Goal: Information Seeking & Learning: Learn about a topic

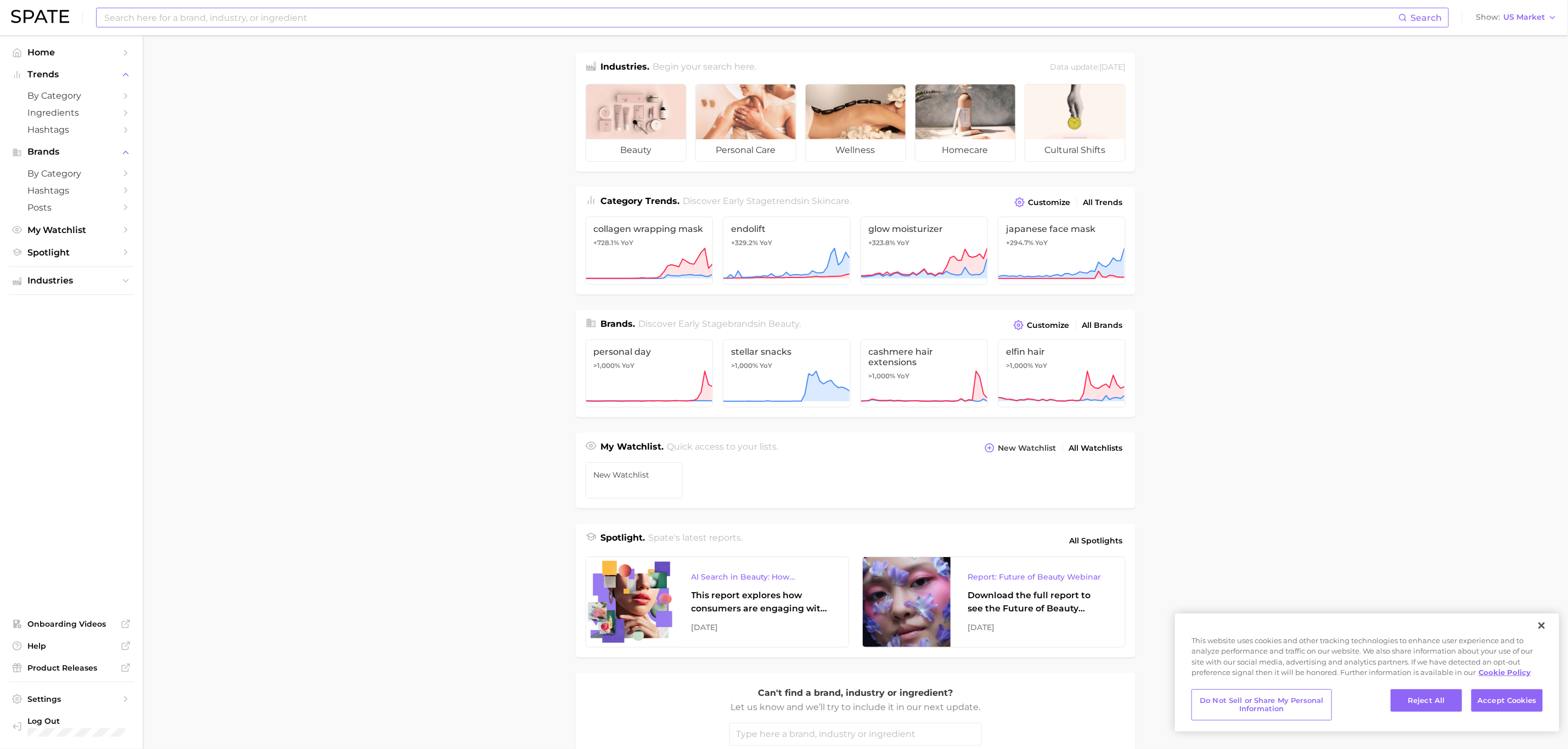
click at [333, 12] on input at bounding box center [750, 17] width 1295 height 18
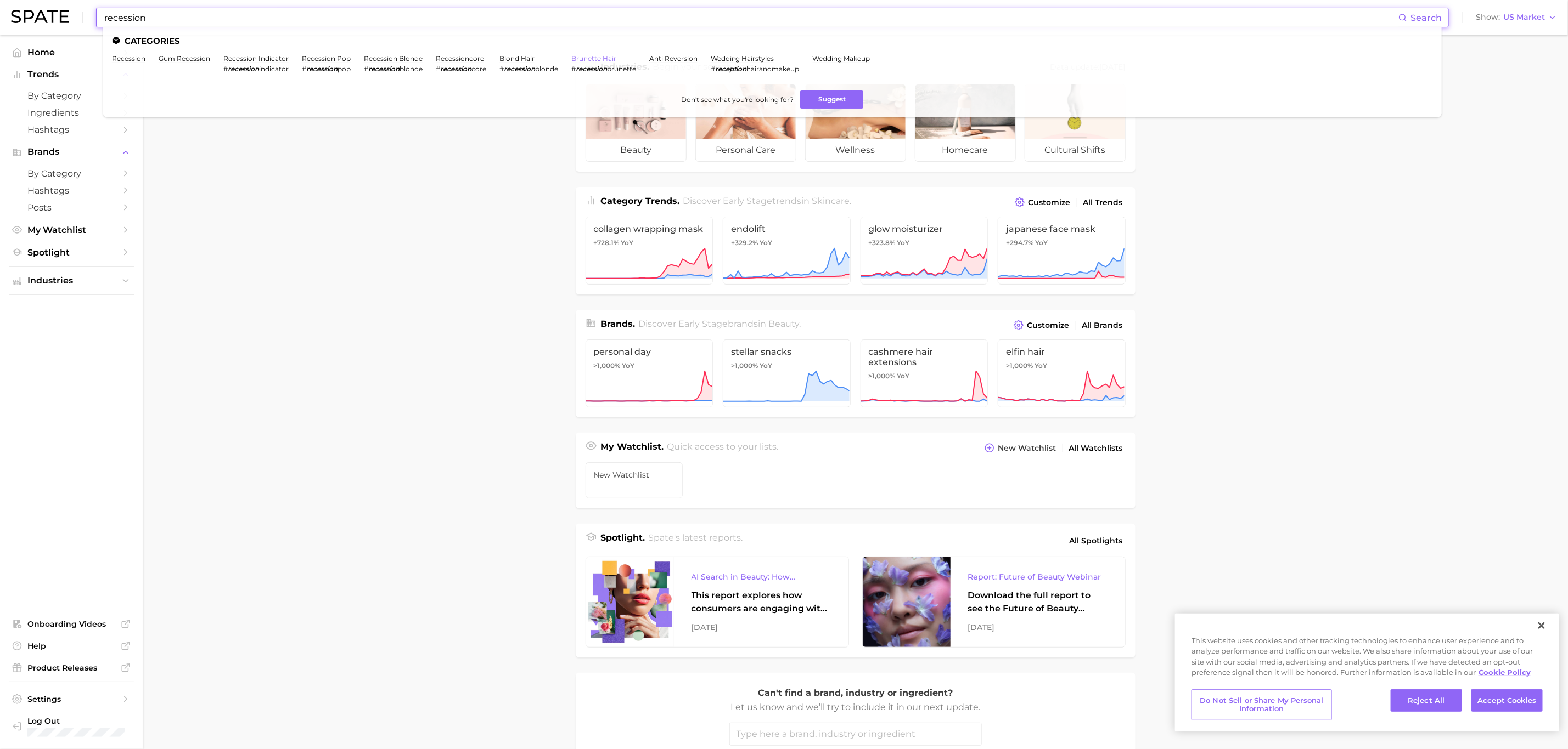
type input "recession"
click at [596, 58] on link "brunette hair" at bounding box center [594, 59] width 45 height 8
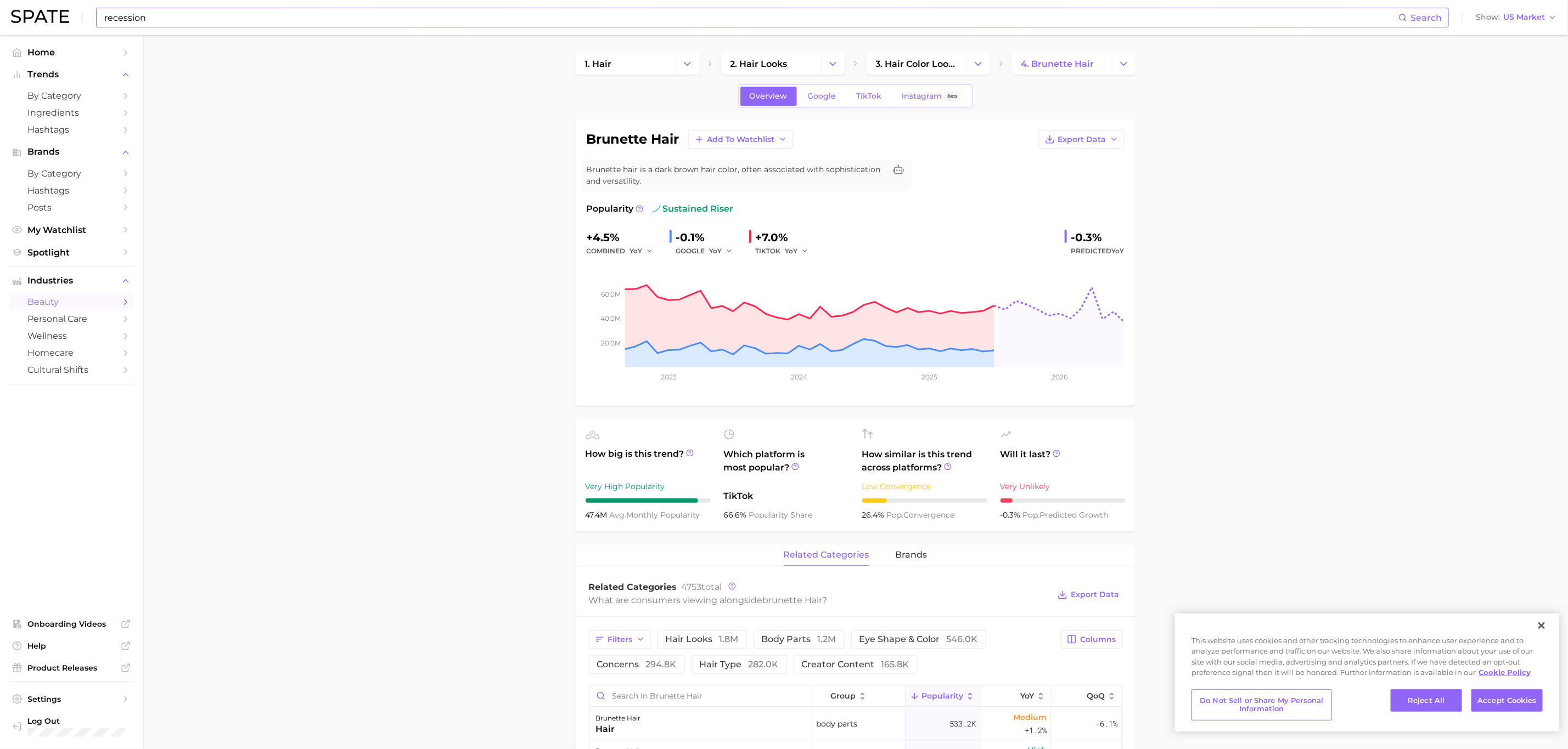
click at [400, 20] on input "recession" at bounding box center [750, 17] width 1295 height 18
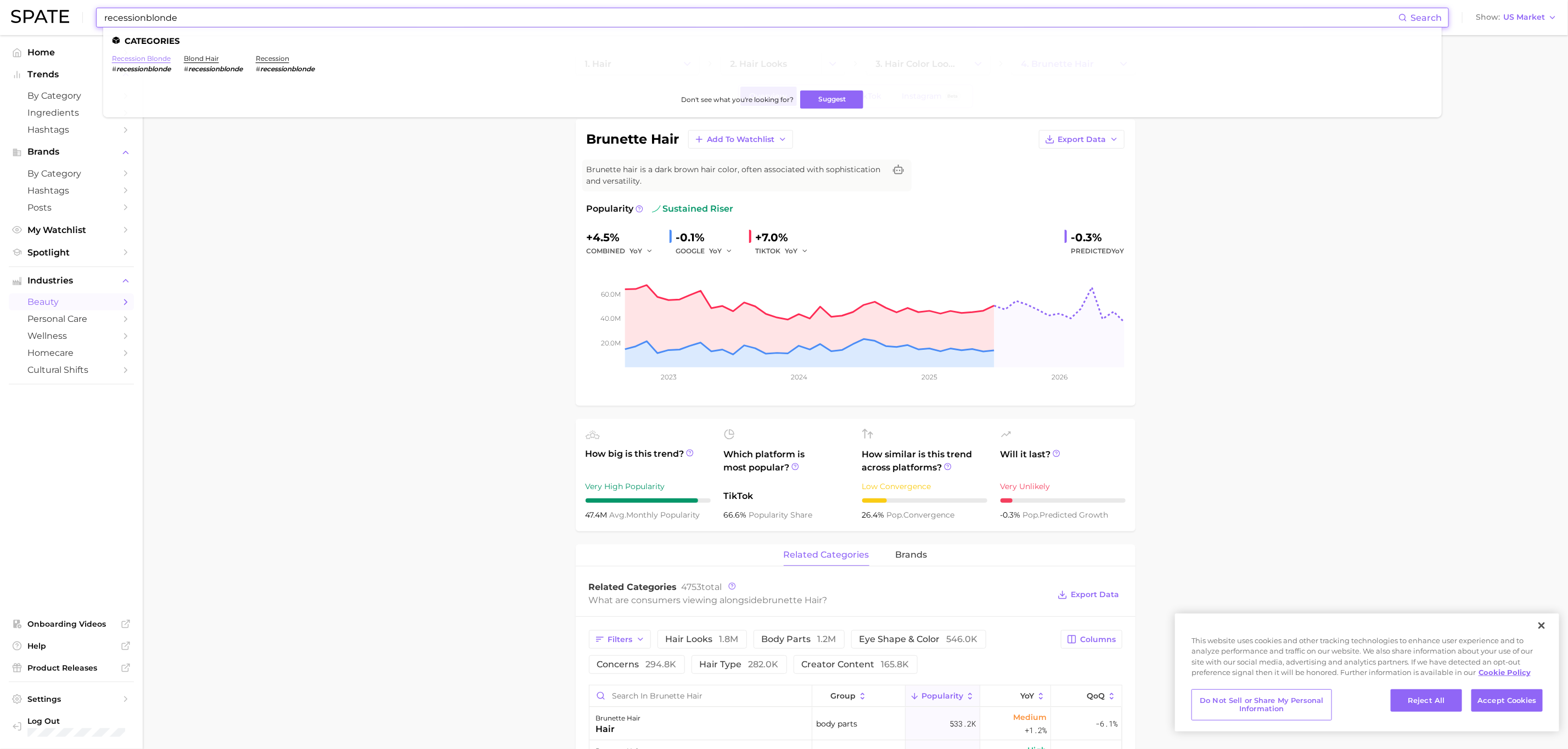
click at [157, 58] on link "recession blonde" at bounding box center [141, 59] width 59 height 8
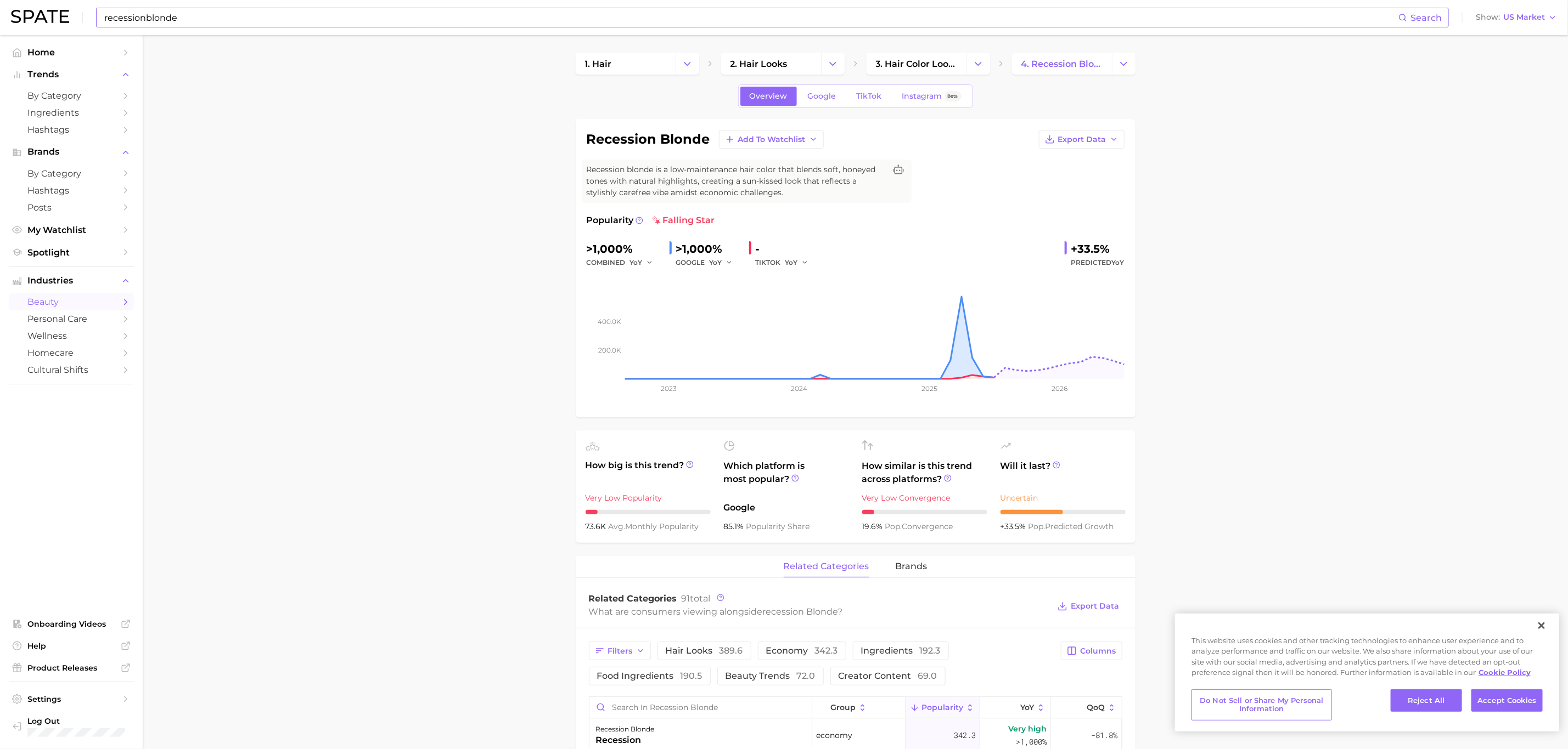
click at [222, 8] on div "recessionblonde Search" at bounding box center [772, 18] width 1353 height 20
click at [145, 17] on input "recessionblonde" at bounding box center [750, 17] width 1295 height 18
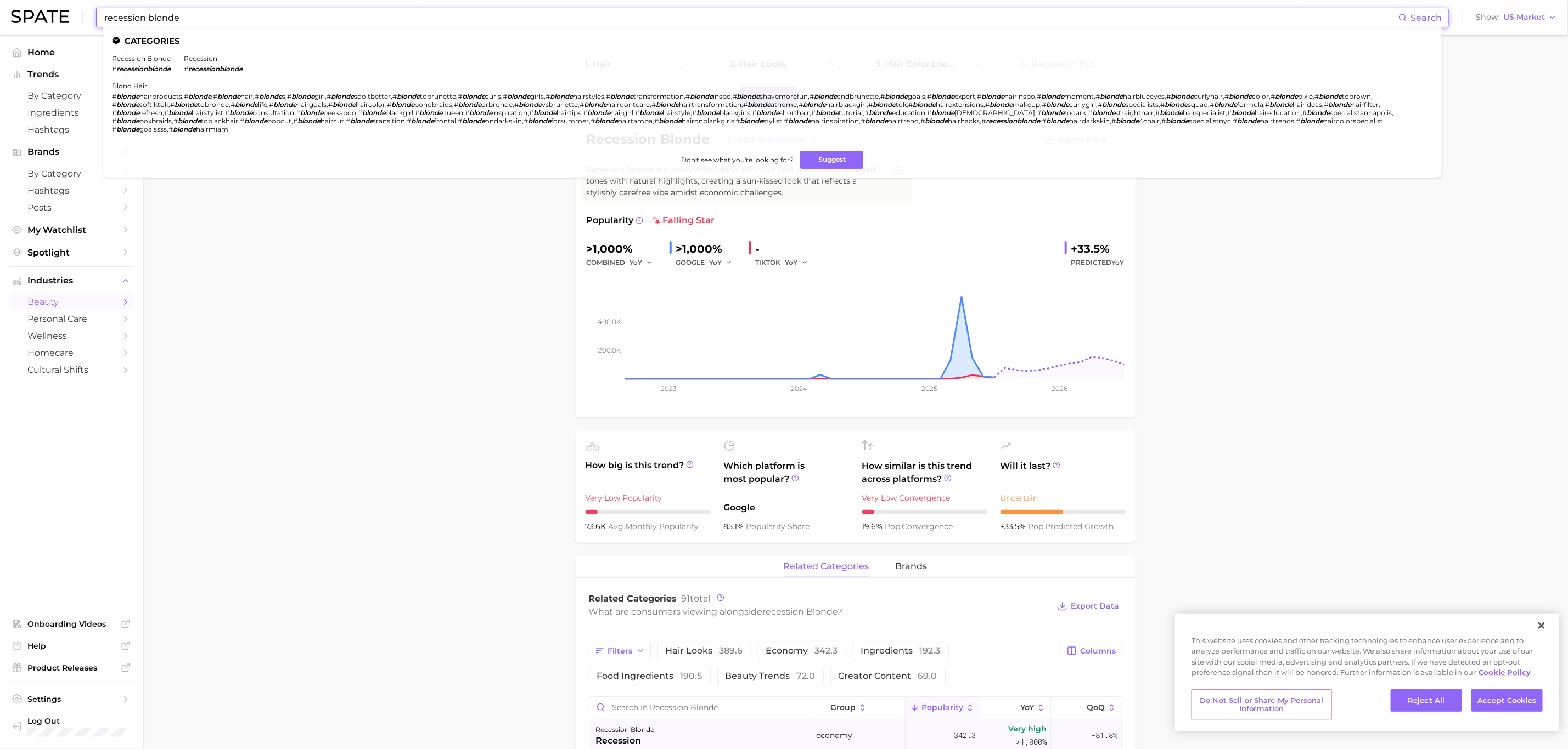
type input "recession blonde"
